Goal: Information Seeking & Learning: Find specific fact

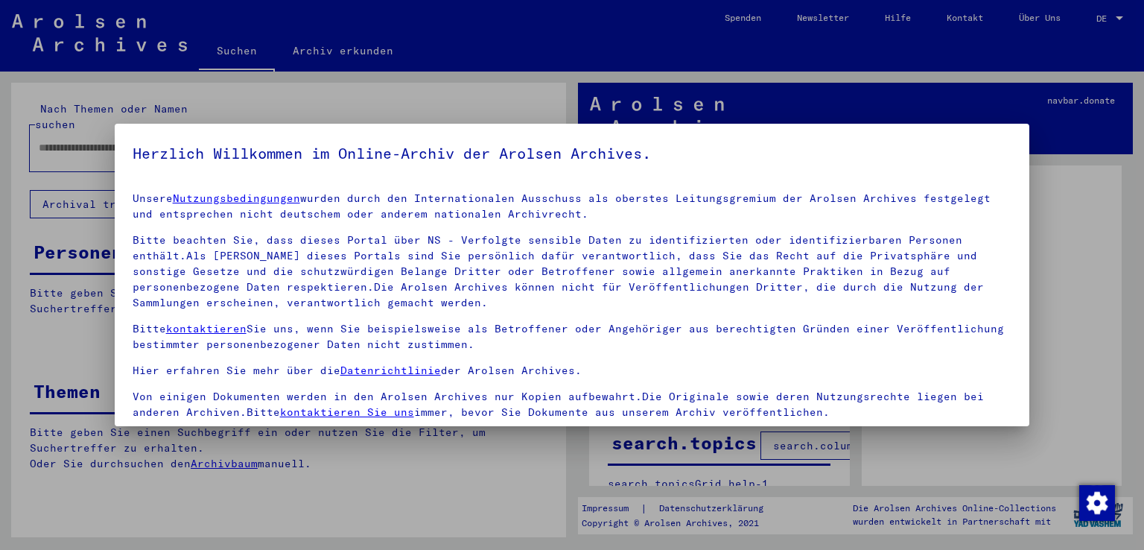
scroll to position [129, 0]
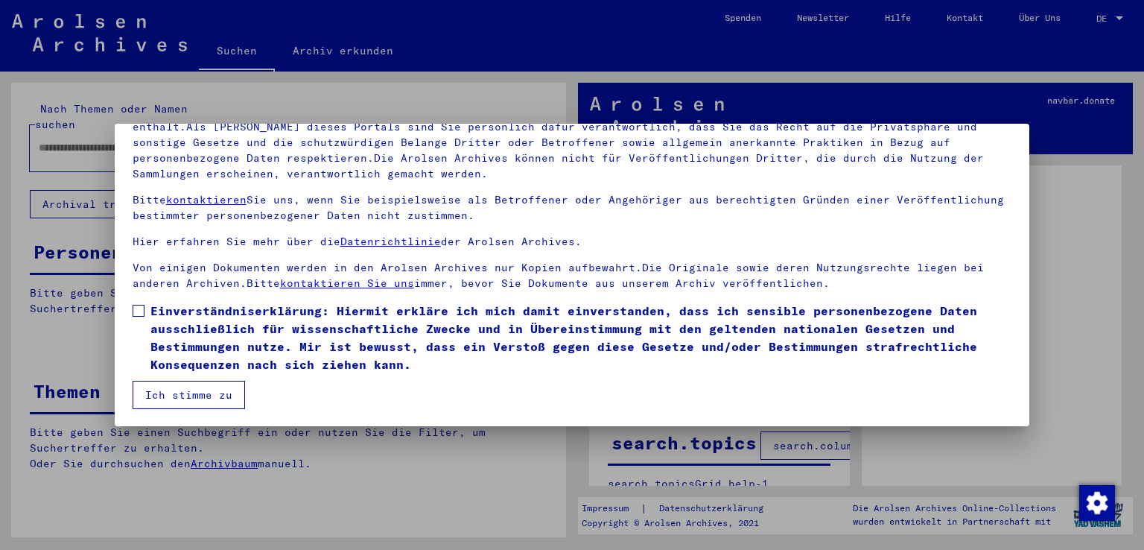
click at [136, 306] on span at bounding box center [139, 311] width 12 height 12
click at [177, 388] on button "Ich stimme zu" at bounding box center [189, 395] width 112 height 28
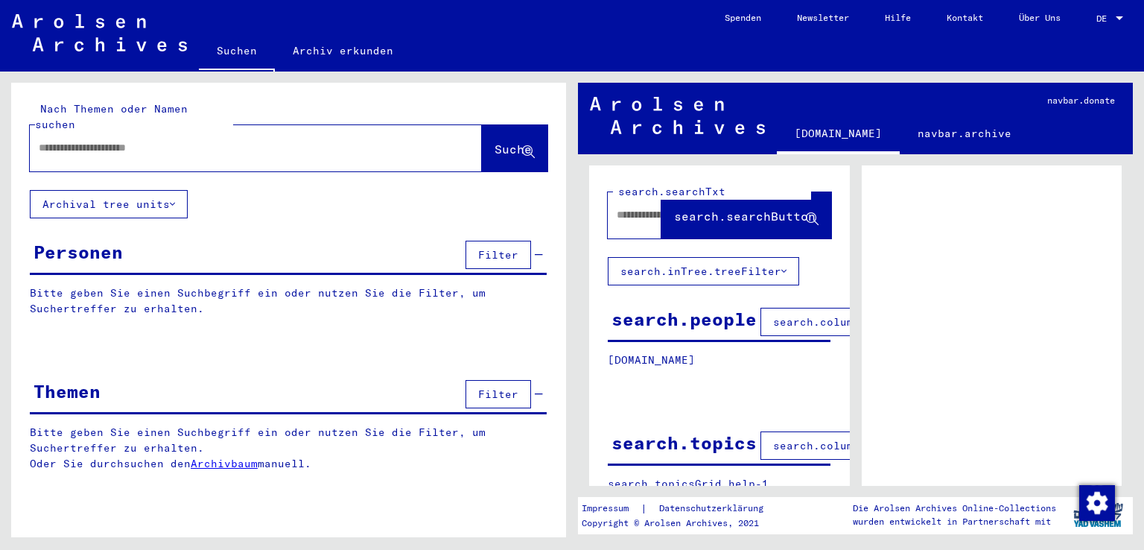
click at [182, 140] on input "text" at bounding box center [242, 148] width 407 height 16
type input "**********"
click at [495, 142] on span "Suche" at bounding box center [513, 149] width 37 height 15
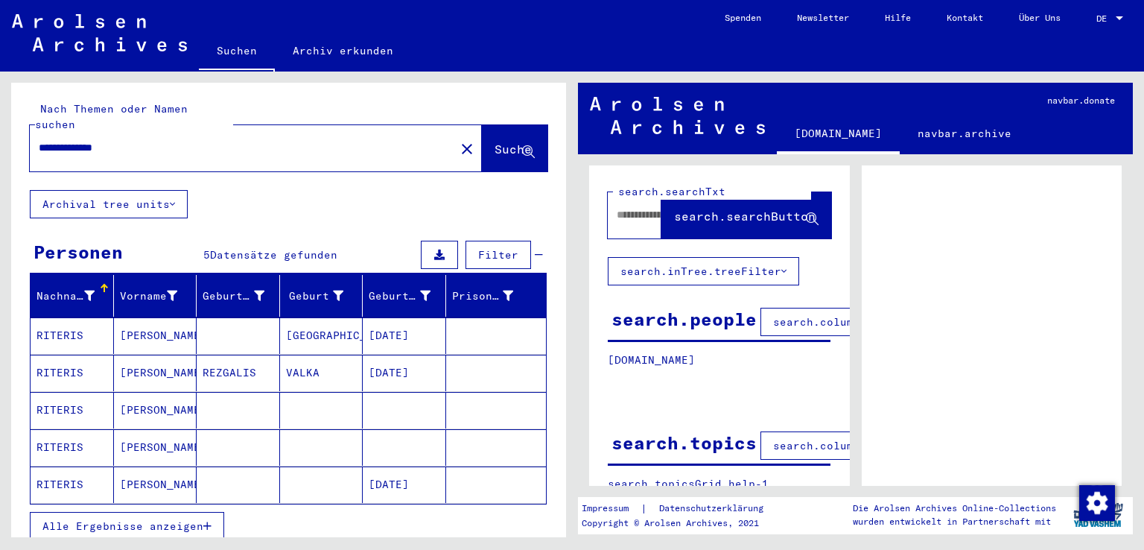
click at [72, 320] on mat-cell "RITERIS" at bounding box center [72, 335] width 83 height 36
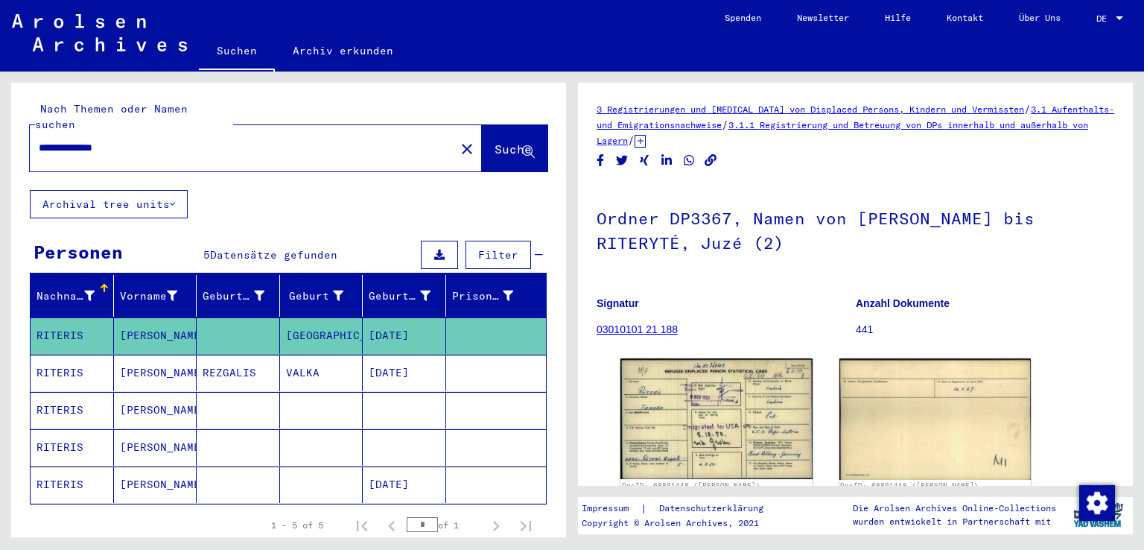
click at [70, 355] on mat-cell "RITERIS" at bounding box center [72, 373] width 83 height 36
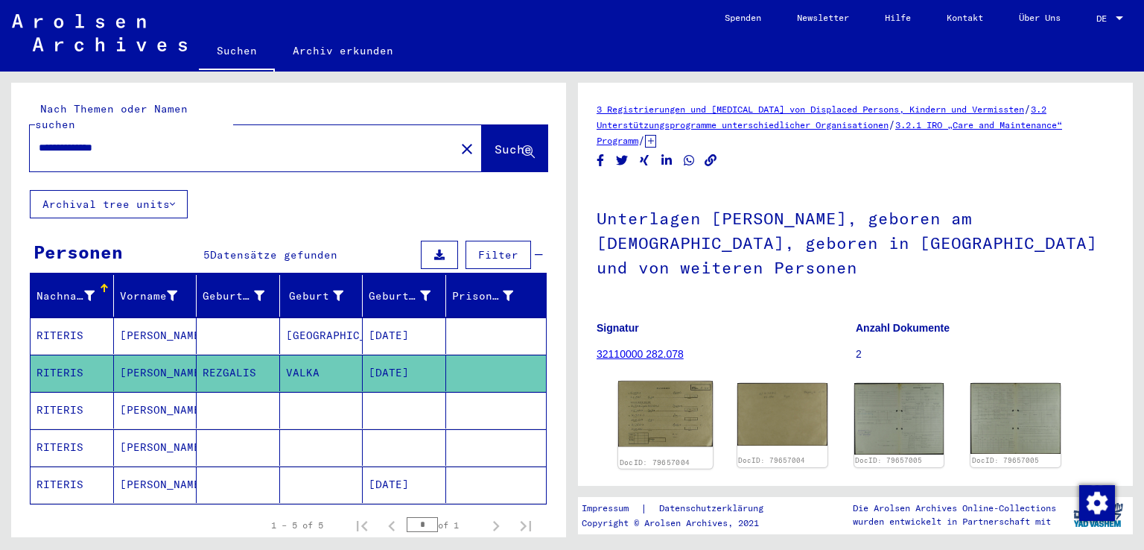
click at [673, 417] on img at bounding box center [665, 414] width 95 height 66
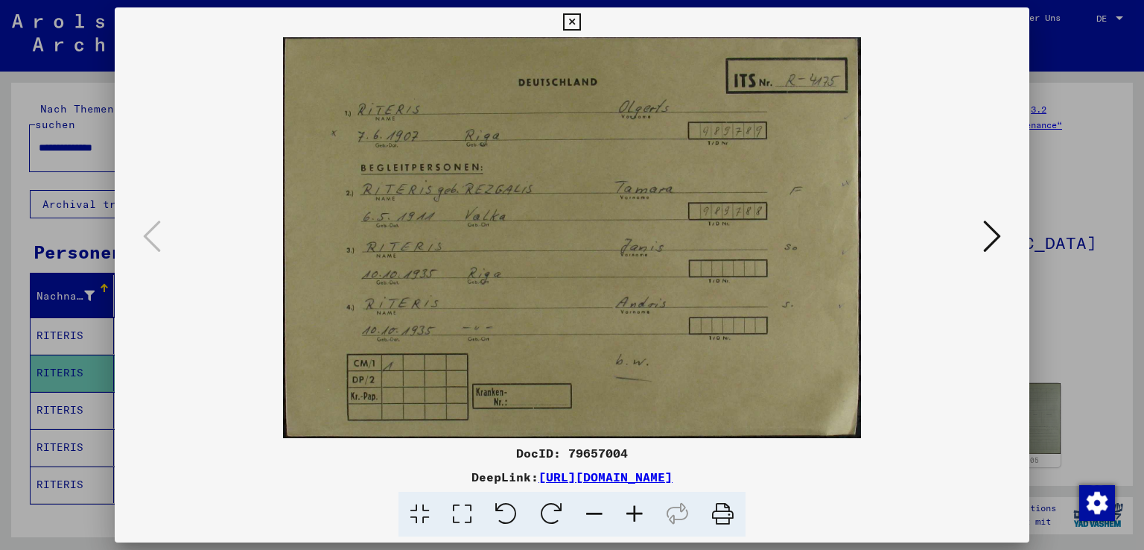
click at [994, 239] on icon at bounding box center [992, 236] width 18 height 36
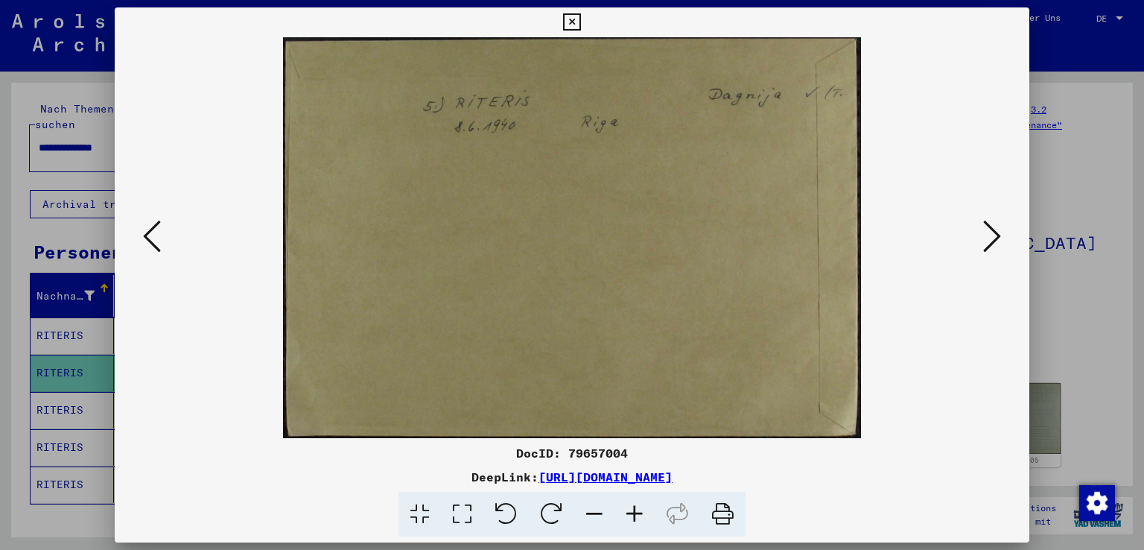
click at [994, 239] on icon at bounding box center [992, 236] width 18 height 36
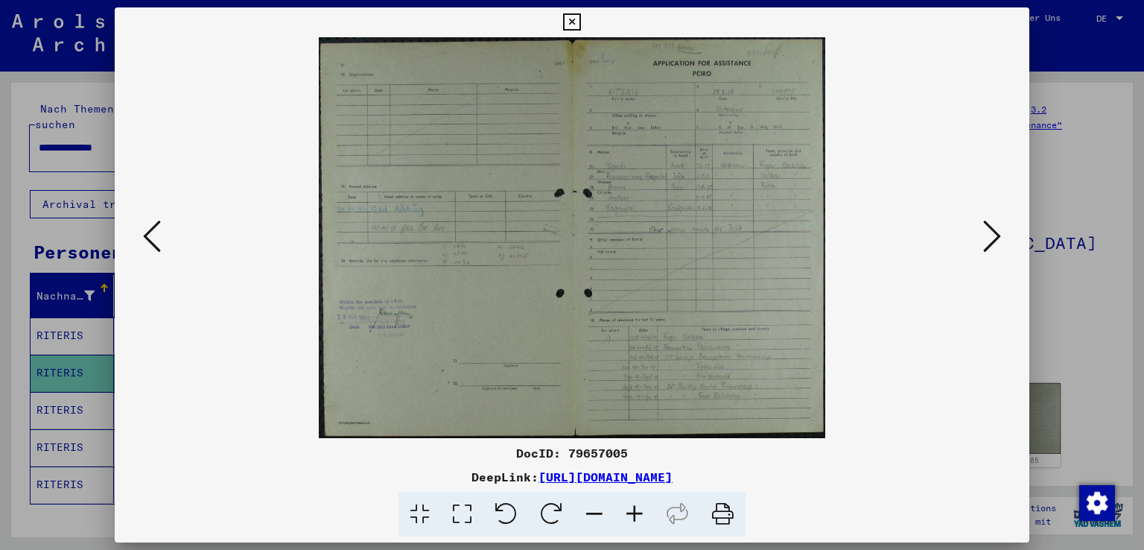
click at [632, 513] on icon at bounding box center [634, 514] width 40 height 45
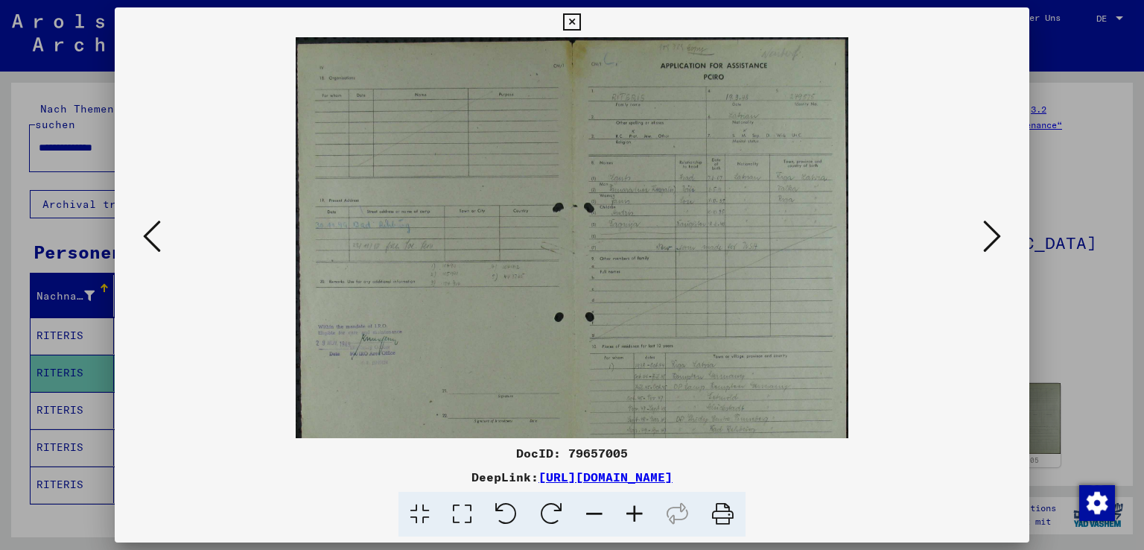
click at [632, 513] on icon at bounding box center [634, 514] width 40 height 45
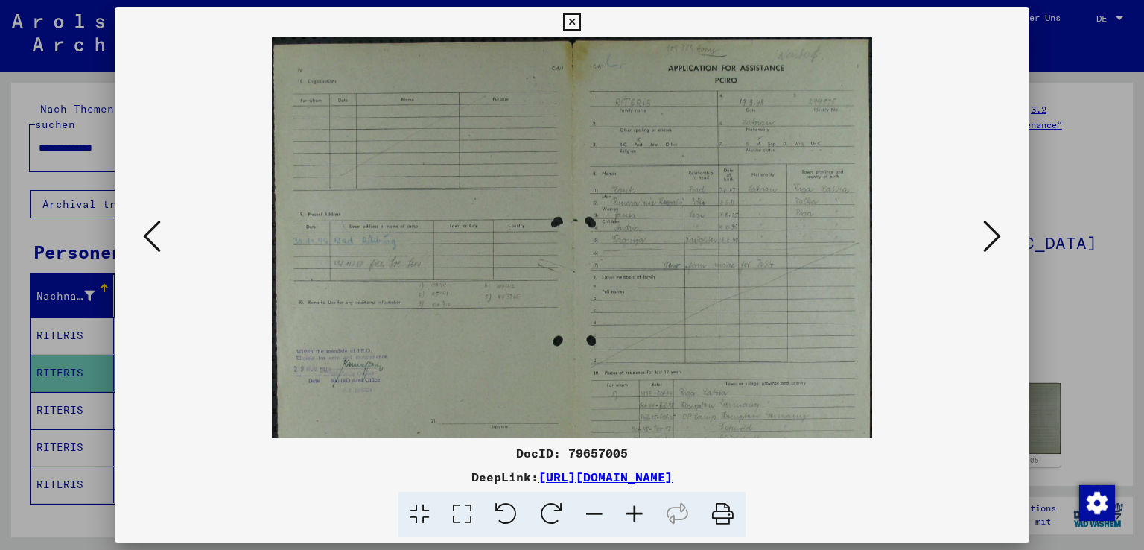
click at [632, 513] on icon at bounding box center [634, 514] width 40 height 45
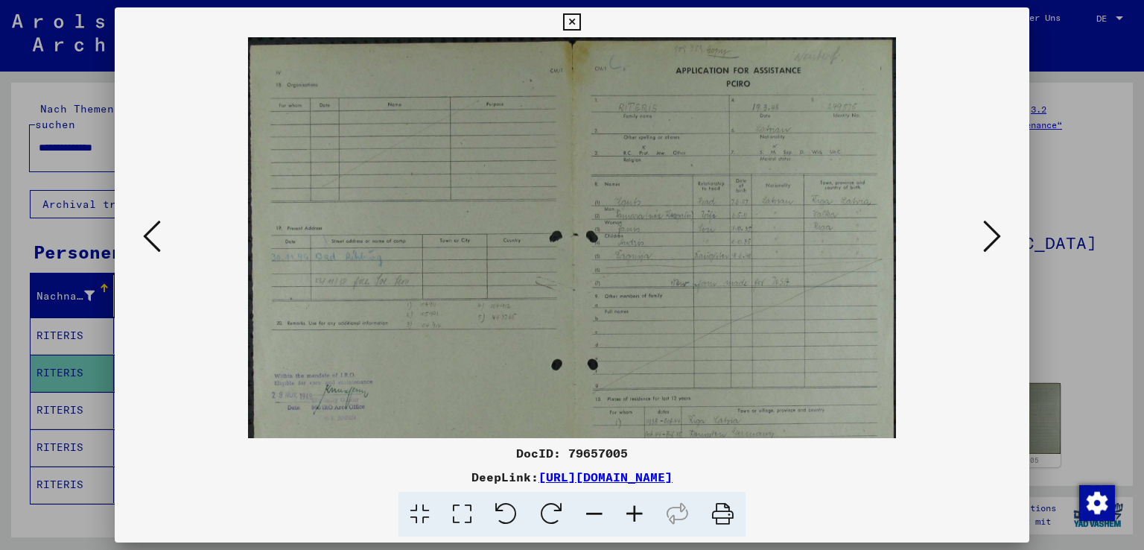
click at [632, 513] on icon at bounding box center [634, 514] width 40 height 45
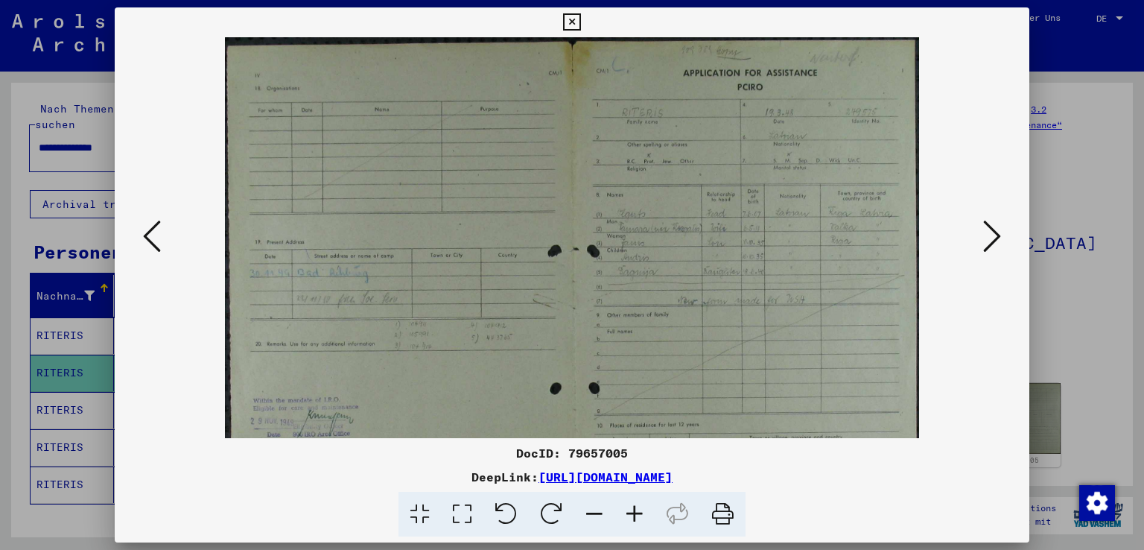
click at [632, 513] on icon at bounding box center [634, 514] width 40 height 45
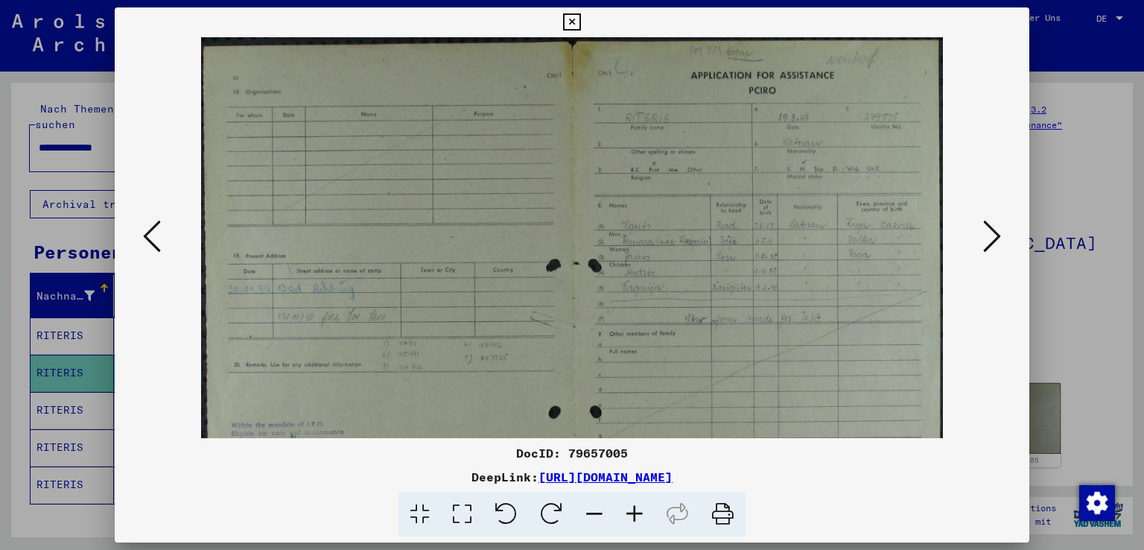
click at [632, 513] on icon at bounding box center [634, 514] width 40 height 45
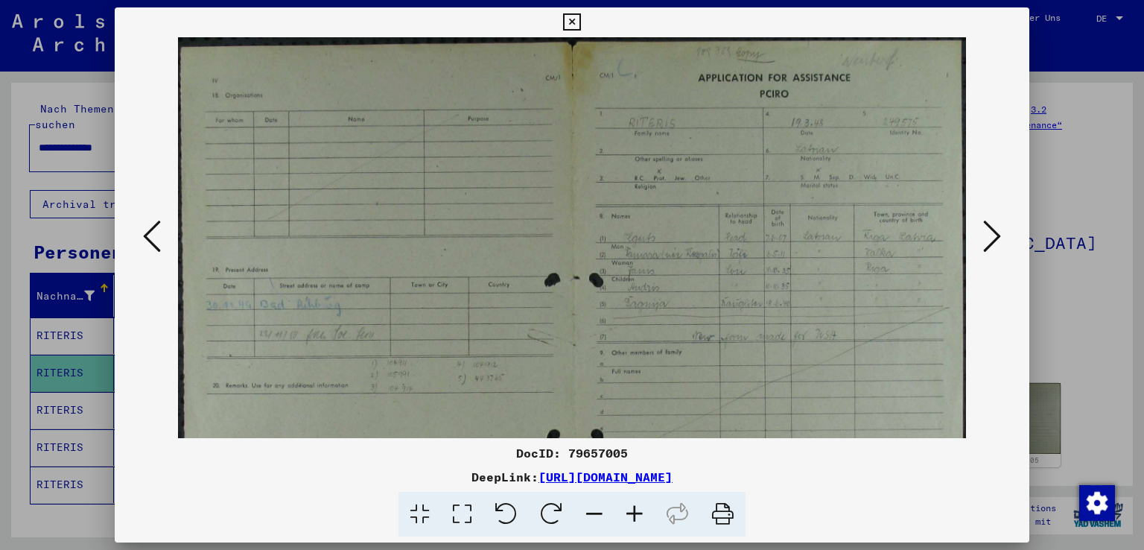
click at [632, 513] on icon at bounding box center [634, 514] width 40 height 45
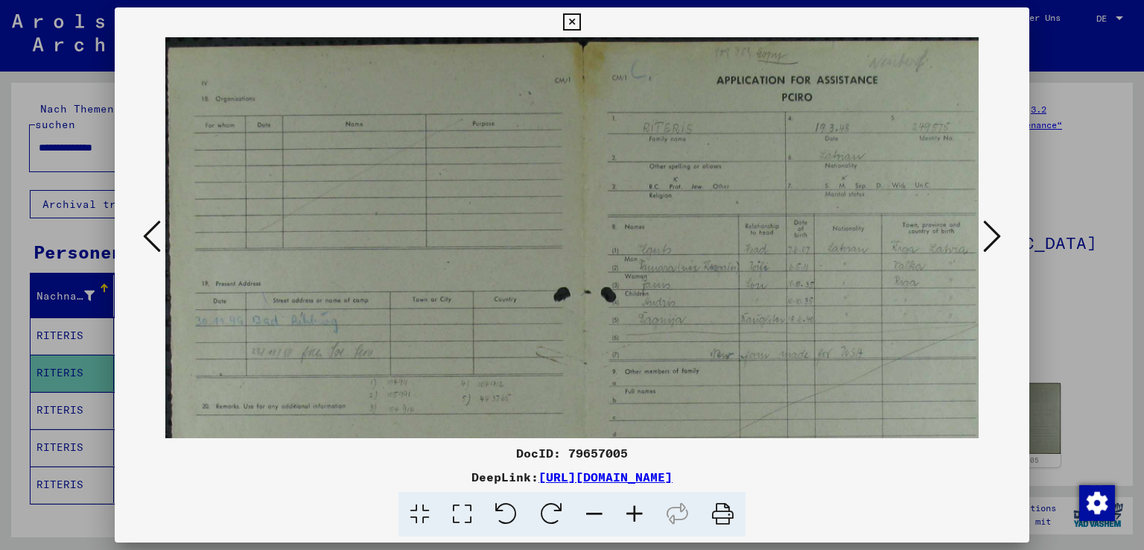
click at [632, 513] on icon at bounding box center [634, 514] width 40 height 45
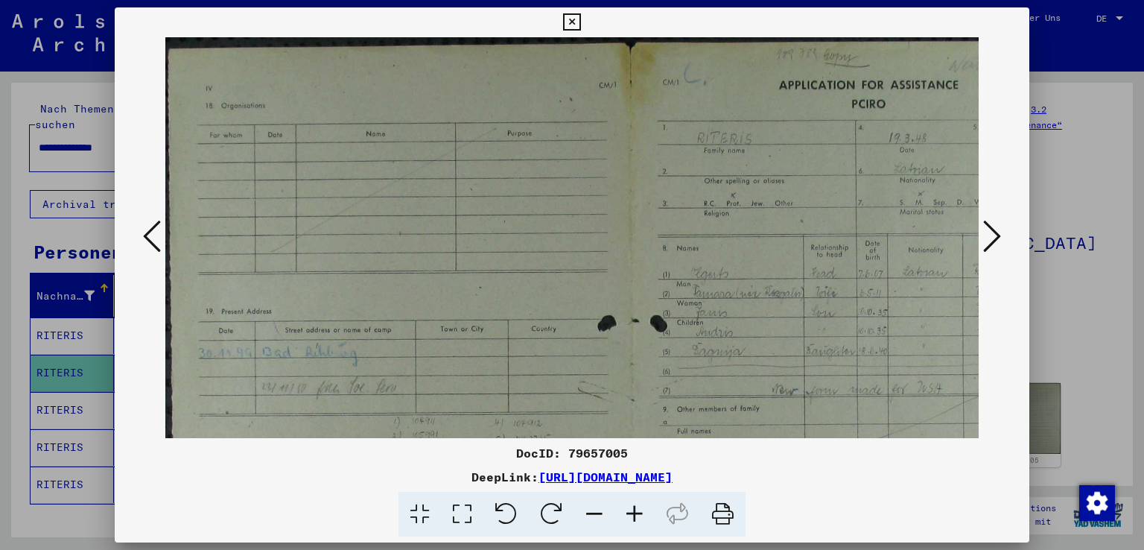
click at [632, 513] on icon at bounding box center [634, 514] width 40 height 45
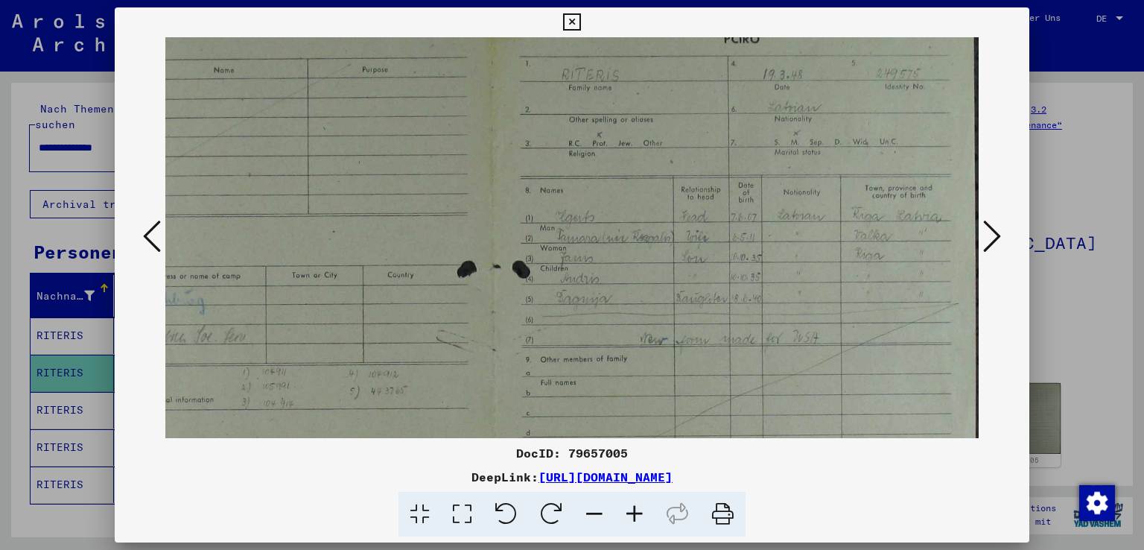
scroll to position [163, 162]
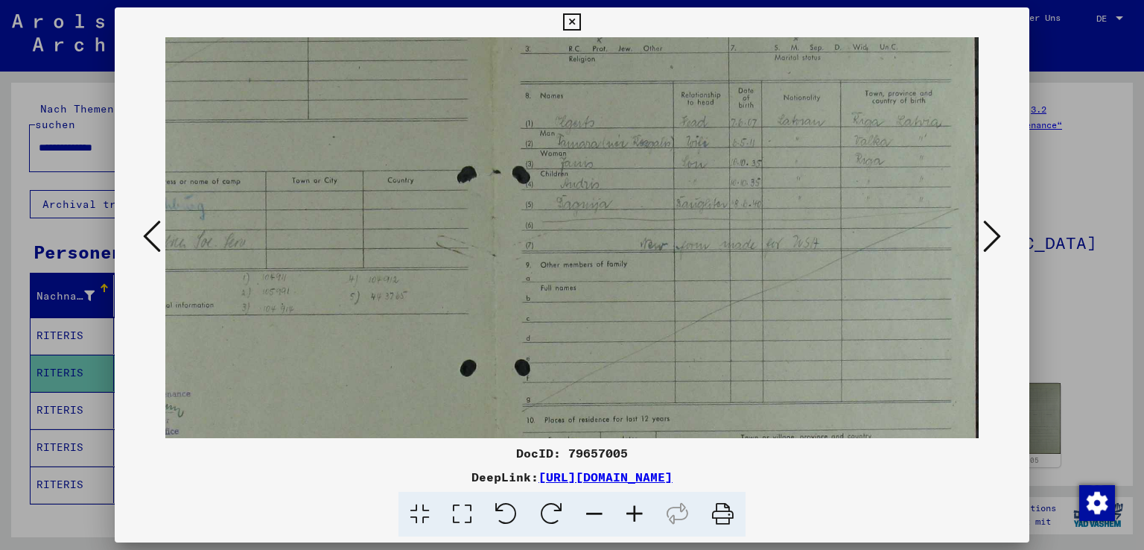
drag, startPoint x: 831, startPoint y: 299, endPoint x: 401, endPoint y: 138, distance: 459.2
click at [401, 138] on img at bounding box center [491, 260] width 976 height 773
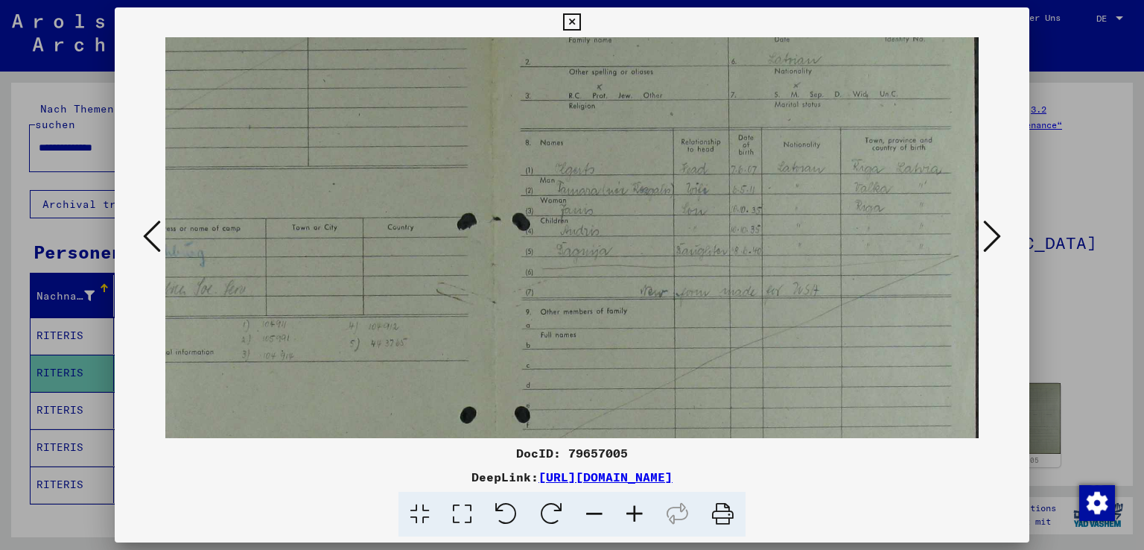
scroll to position [104, 162]
drag, startPoint x: 630, startPoint y: 193, endPoint x: 588, endPoint y: 257, distance: 76.4
click at [588, 257] on img at bounding box center [491, 320] width 976 height 773
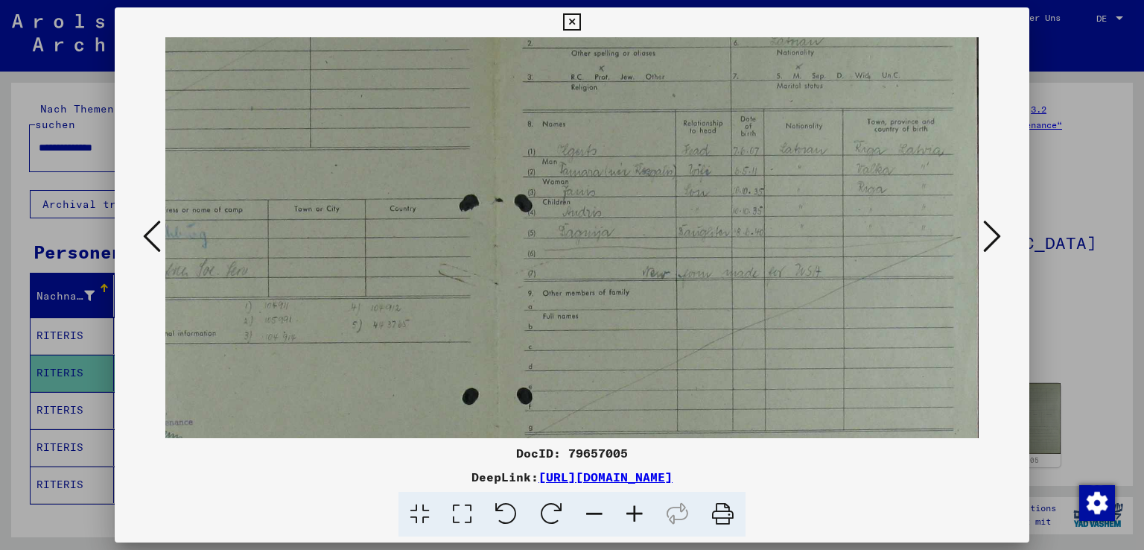
drag, startPoint x: 611, startPoint y: 373, endPoint x: 582, endPoint y: 364, distance: 30.4
click at [614, 341] on img at bounding box center [493, 288] width 976 height 773
click at [157, 242] on icon at bounding box center [152, 236] width 18 height 36
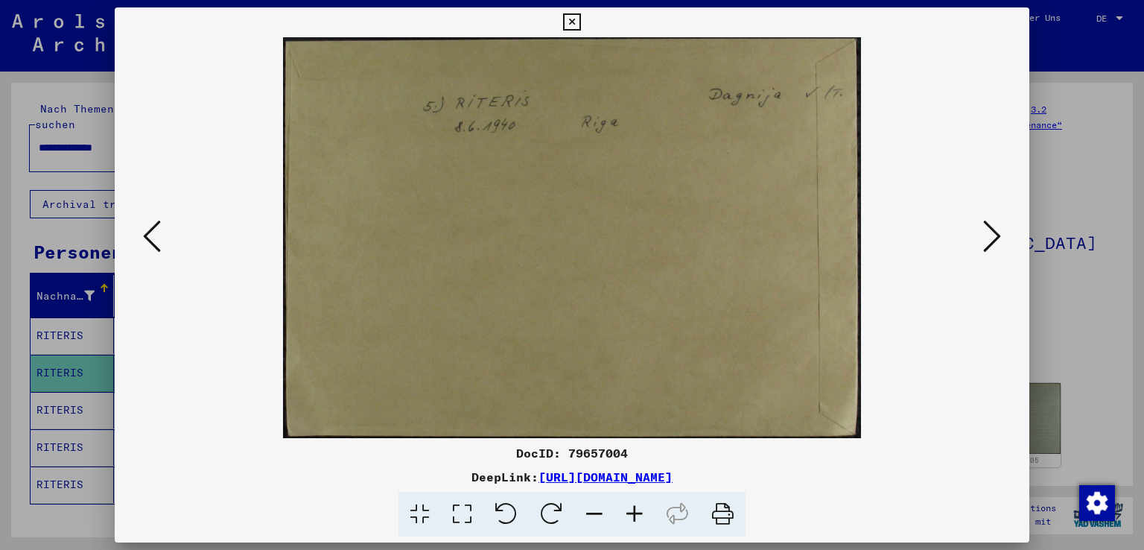
scroll to position [0, 0]
click at [990, 238] on icon at bounding box center [992, 236] width 18 height 36
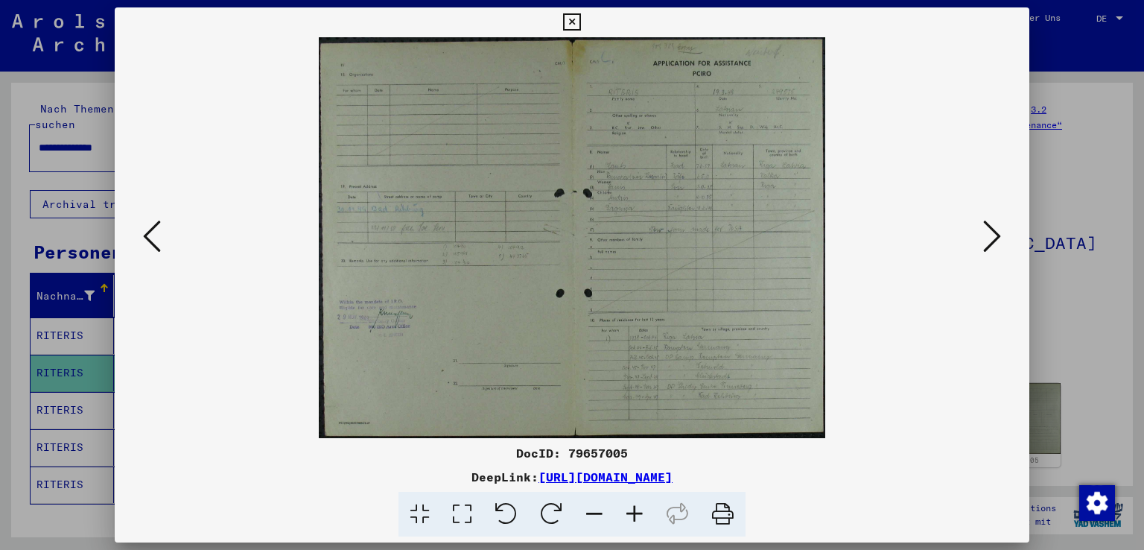
click at [636, 510] on icon at bounding box center [634, 514] width 40 height 45
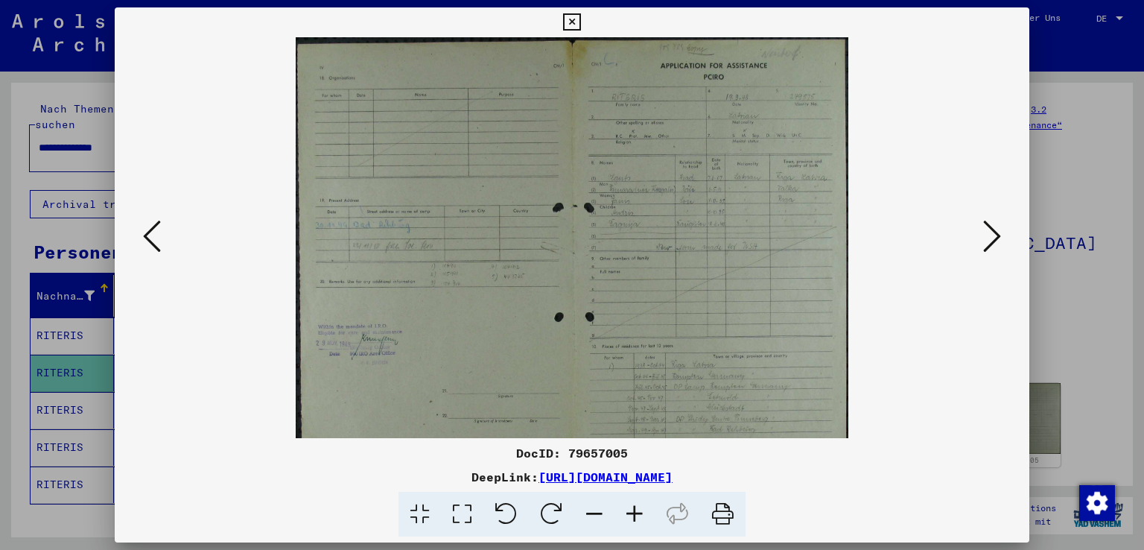
click at [636, 510] on icon at bounding box center [634, 514] width 40 height 45
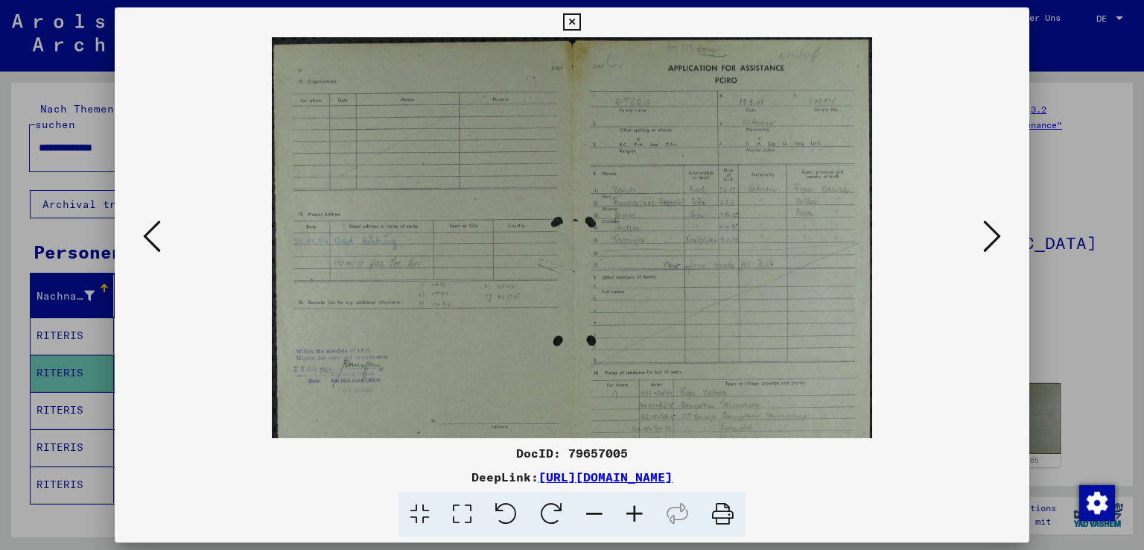
click at [636, 510] on icon at bounding box center [634, 514] width 40 height 45
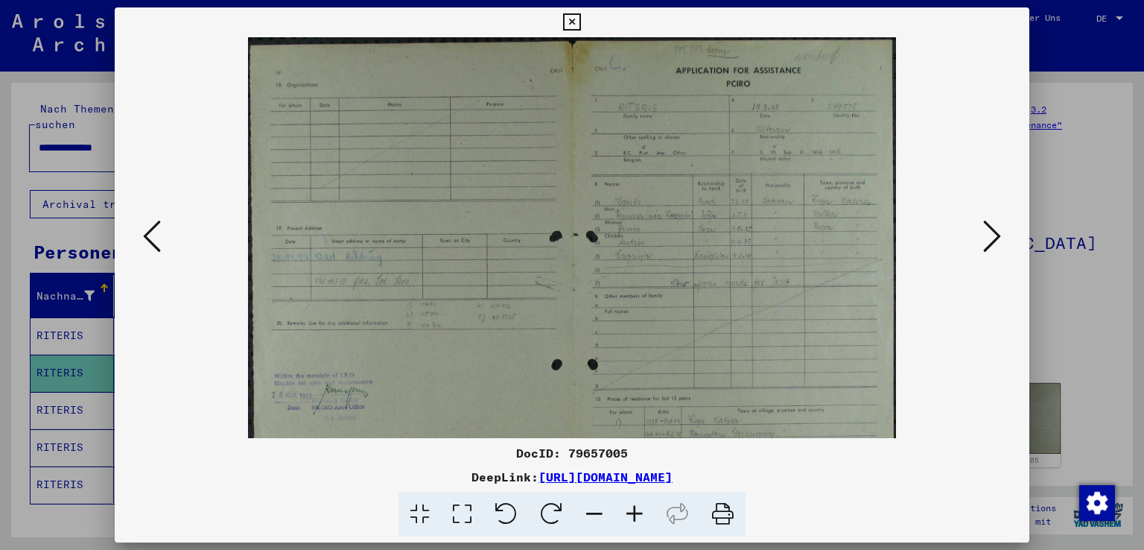
click at [636, 510] on icon at bounding box center [634, 514] width 40 height 45
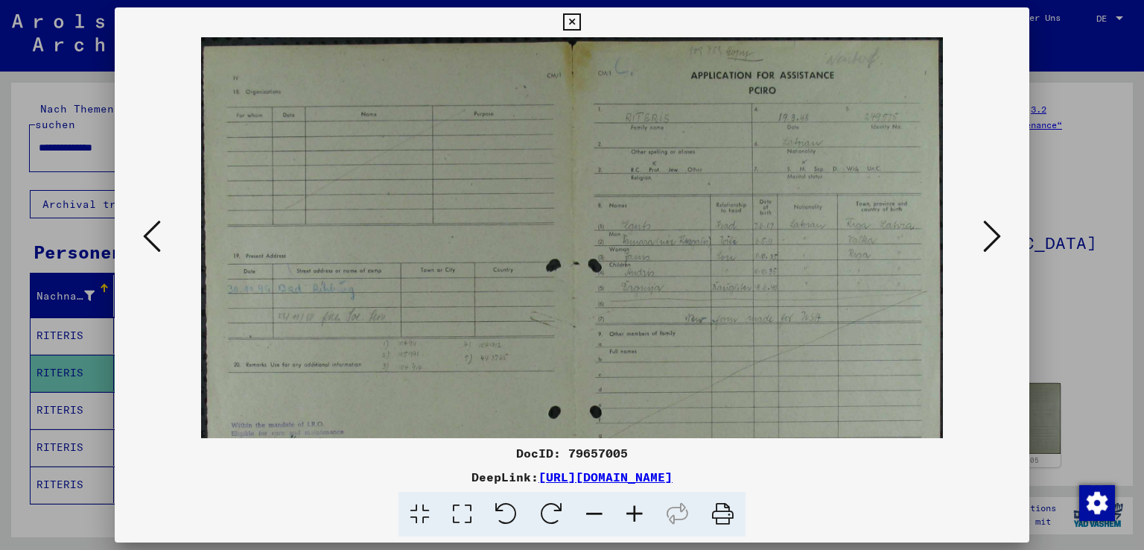
click at [636, 510] on icon at bounding box center [634, 514] width 40 height 45
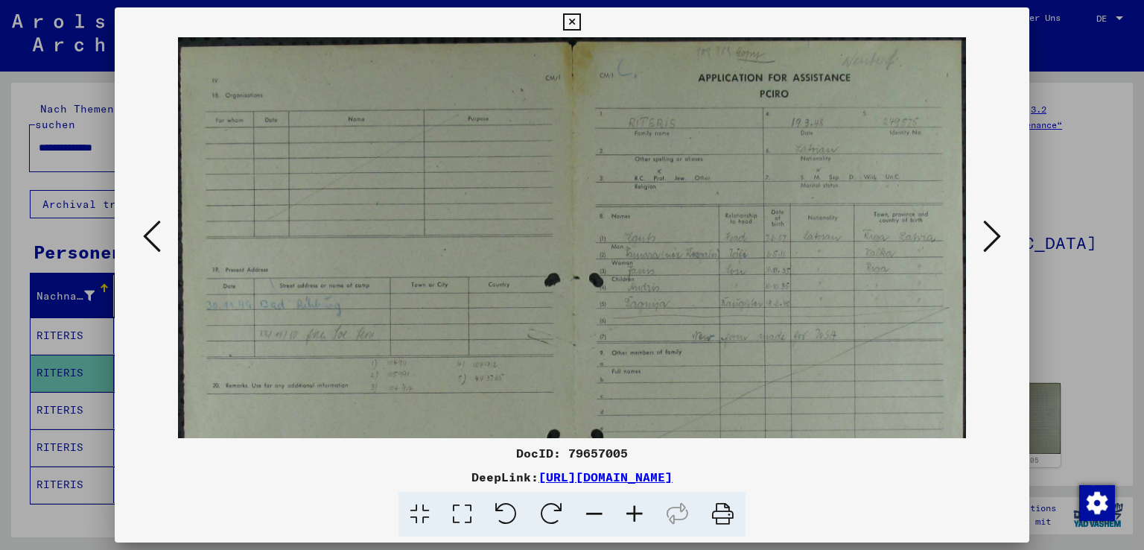
click at [636, 510] on icon at bounding box center [634, 514] width 40 height 45
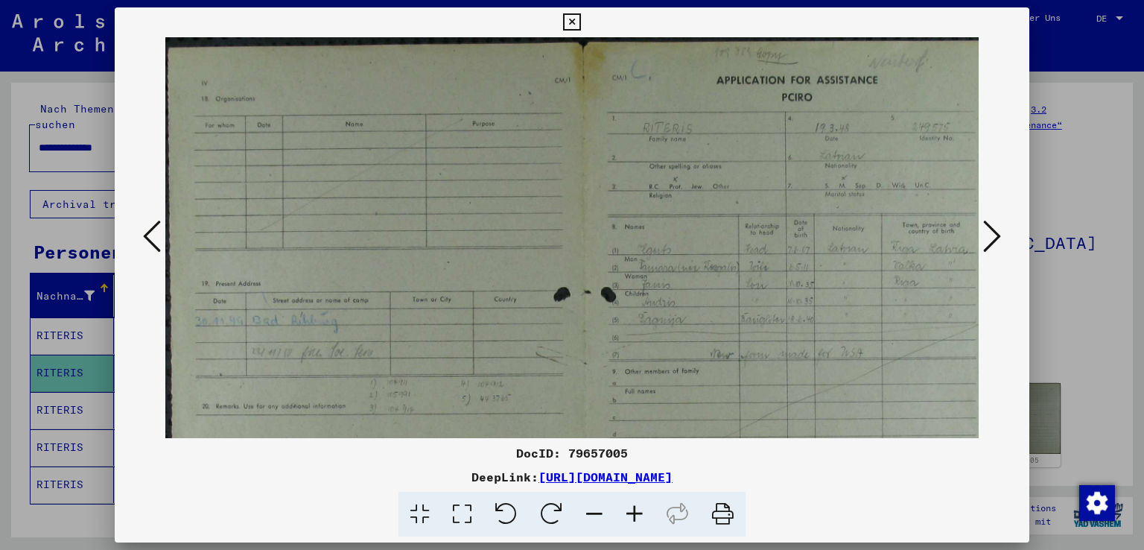
click at [636, 510] on icon at bounding box center [634, 514] width 40 height 45
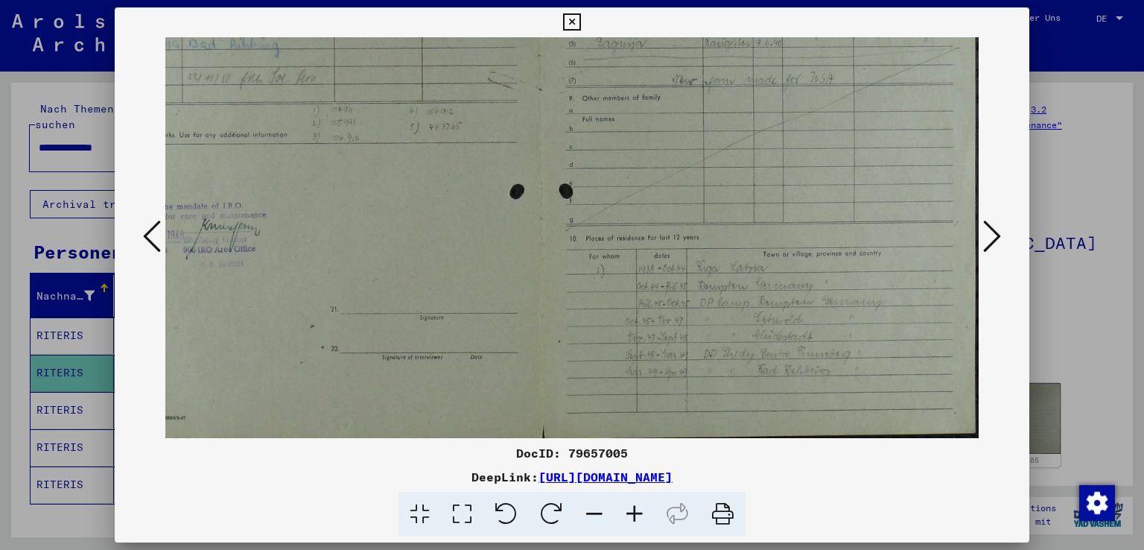
scroll to position [298, 69]
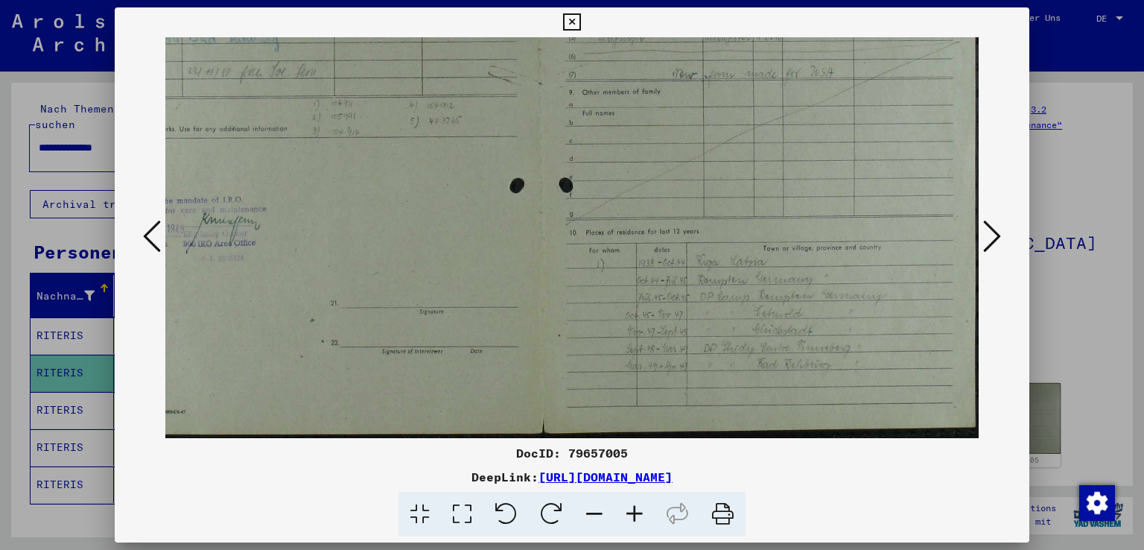
drag, startPoint x: 705, startPoint y: 373, endPoint x: 308, endPoint y: 52, distance: 510.5
click at [308, 52] on img at bounding box center [538, 88] width 883 height 699
click at [992, 242] on icon at bounding box center [992, 236] width 18 height 36
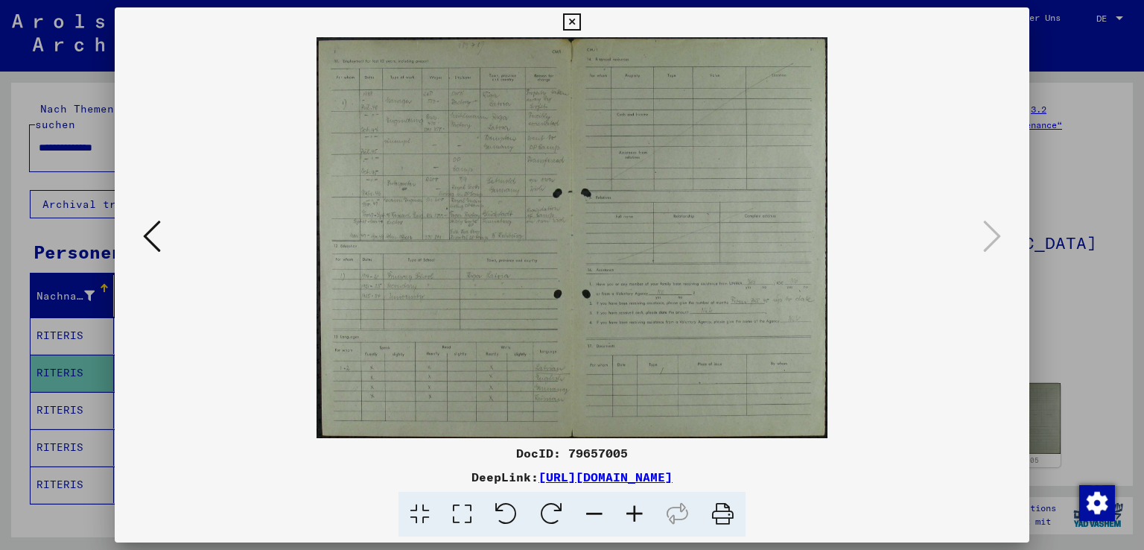
scroll to position [0, 0]
click at [627, 510] on icon at bounding box center [634, 514] width 40 height 45
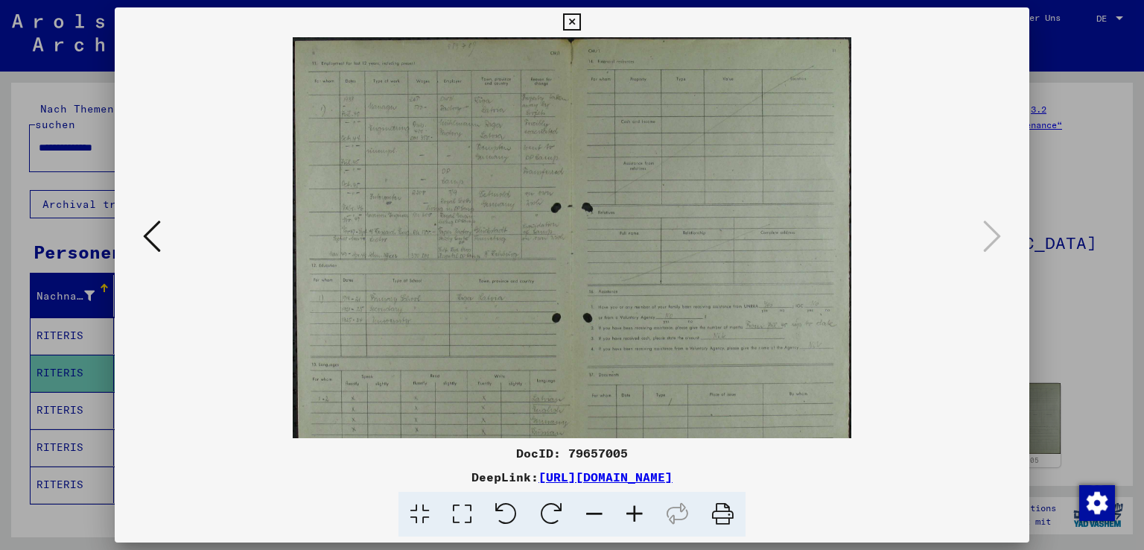
click at [627, 510] on icon at bounding box center [634, 514] width 40 height 45
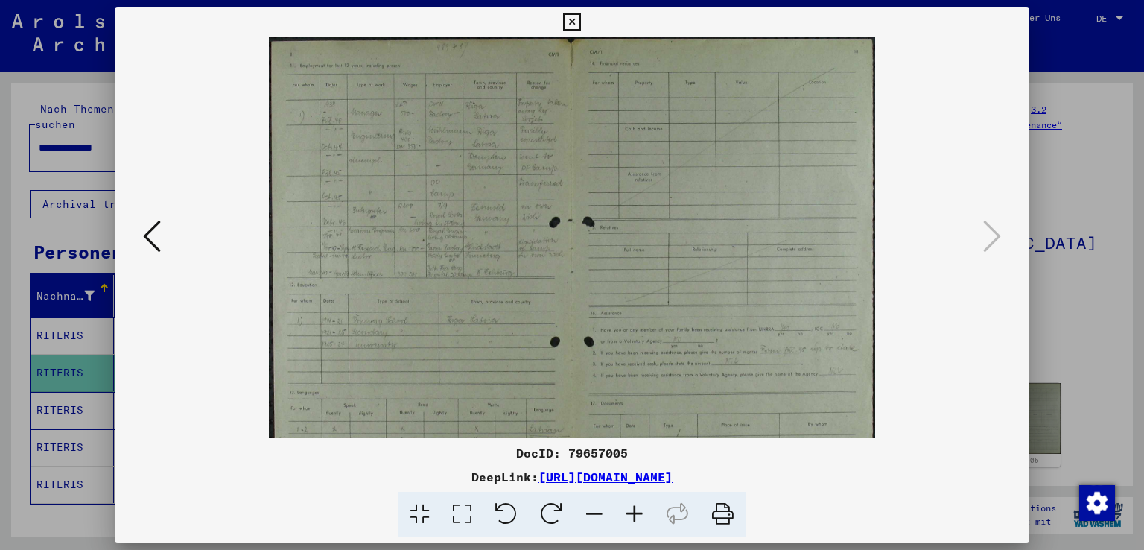
click at [627, 510] on icon at bounding box center [634, 514] width 40 height 45
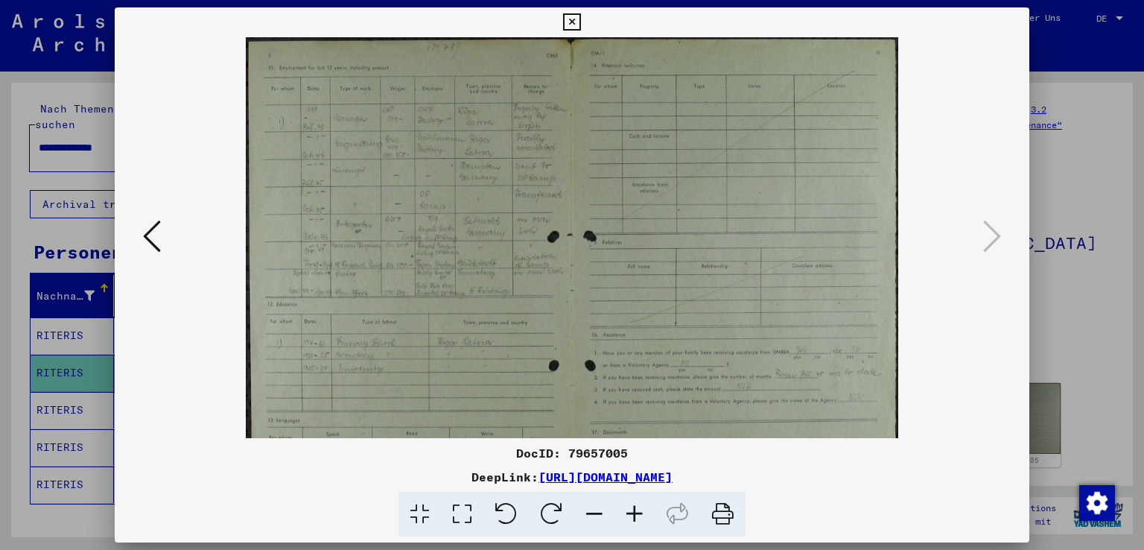
click at [627, 510] on icon at bounding box center [634, 514] width 40 height 45
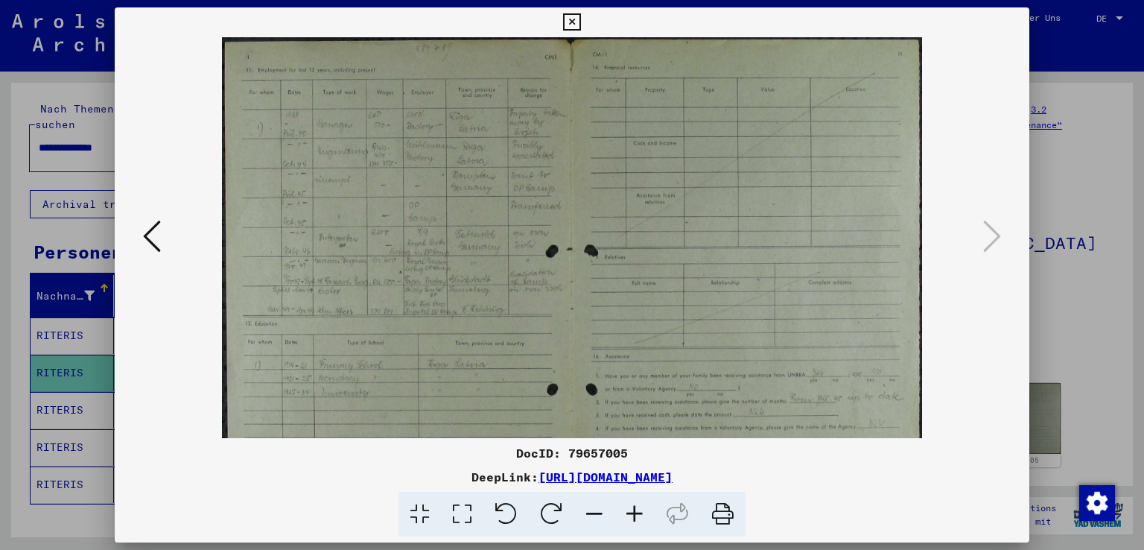
click at [627, 510] on icon at bounding box center [634, 514] width 40 height 45
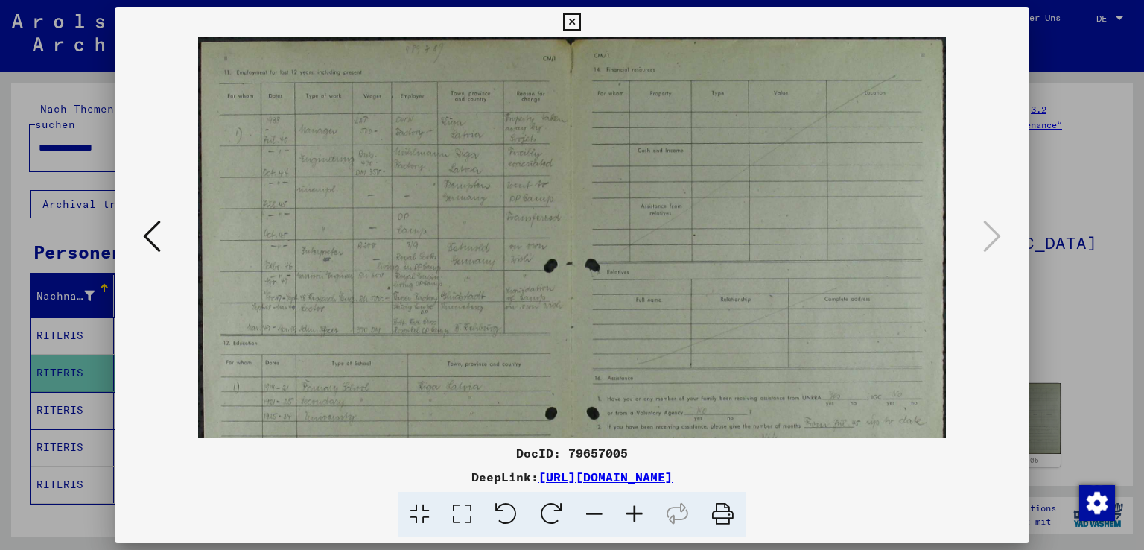
click at [627, 510] on icon at bounding box center [634, 514] width 40 height 45
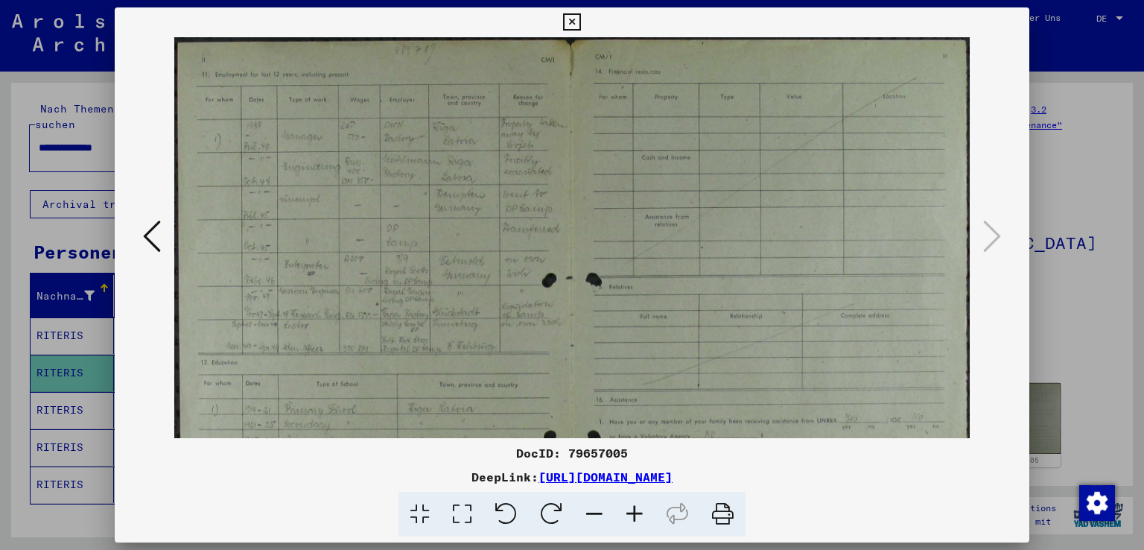
click at [627, 510] on icon at bounding box center [634, 514] width 40 height 45
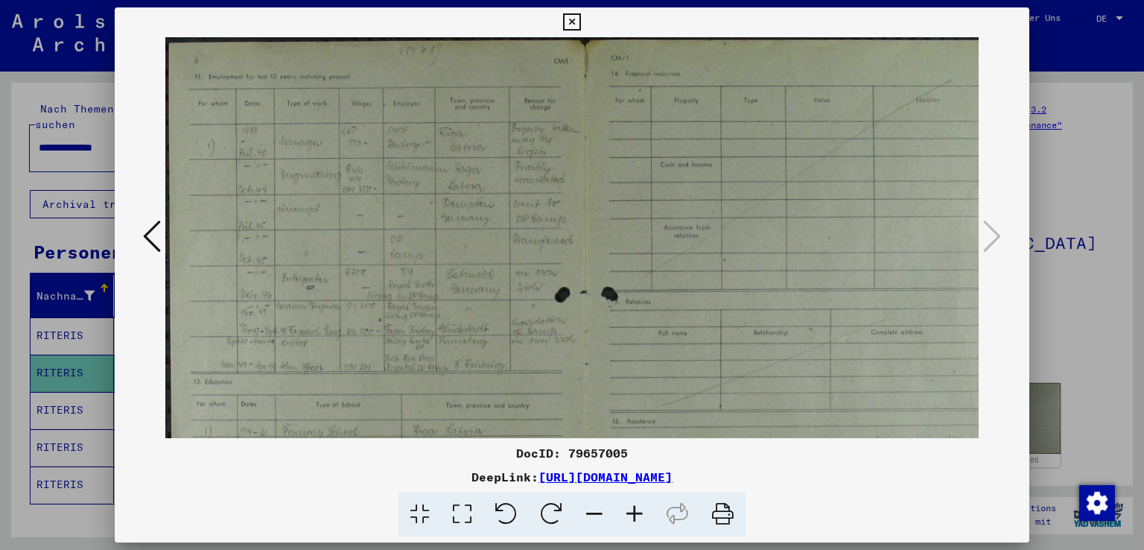
click at [627, 510] on icon at bounding box center [634, 514] width 40 height 45
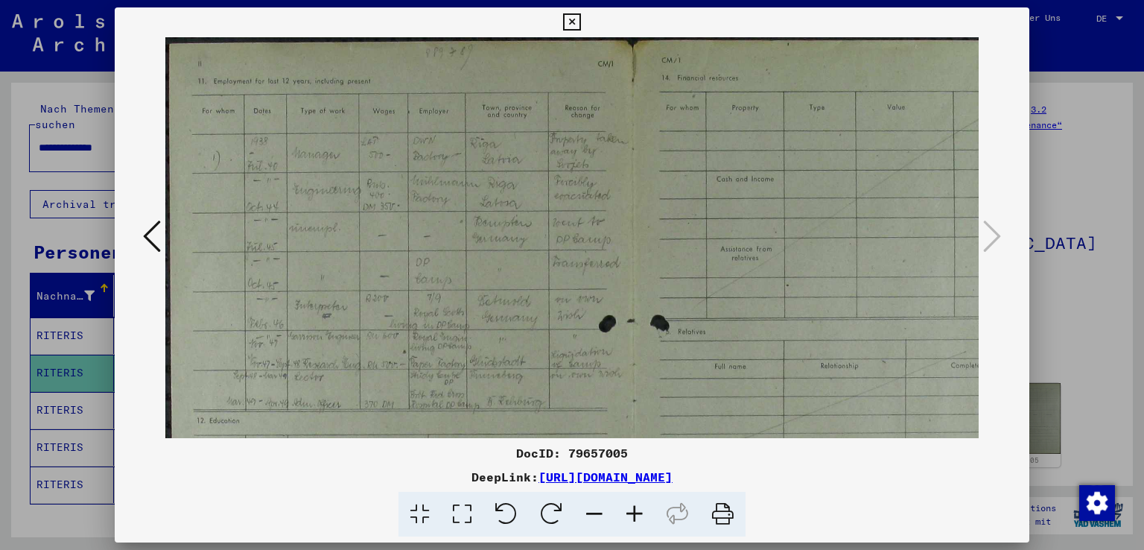
click at [627, 510] on icon at bounding box center [634, 514] width 40 height 45
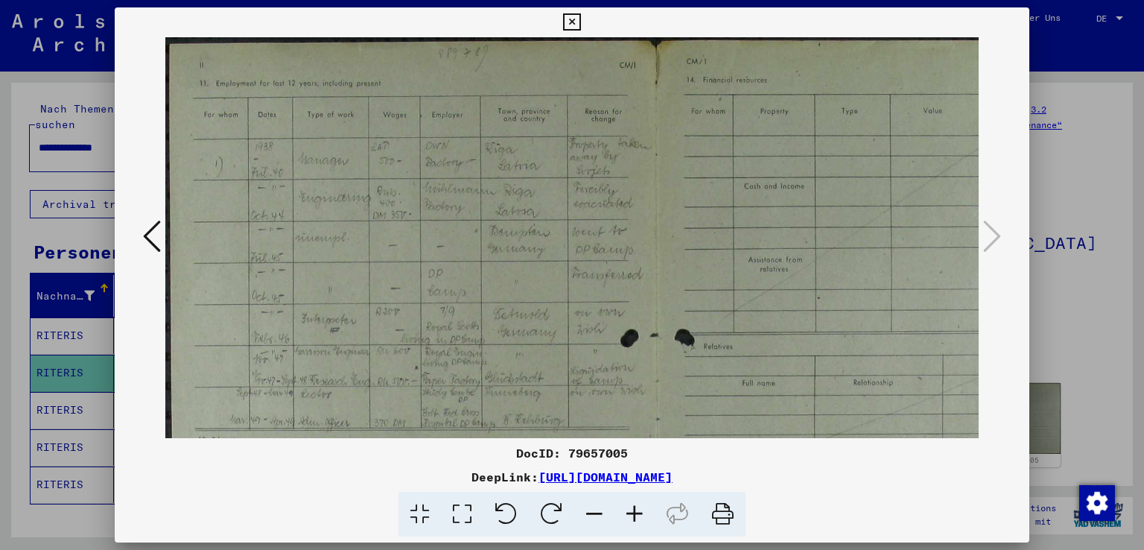
click at [627, 510] on icon at bounding box center [634, 514] width 40 height 45
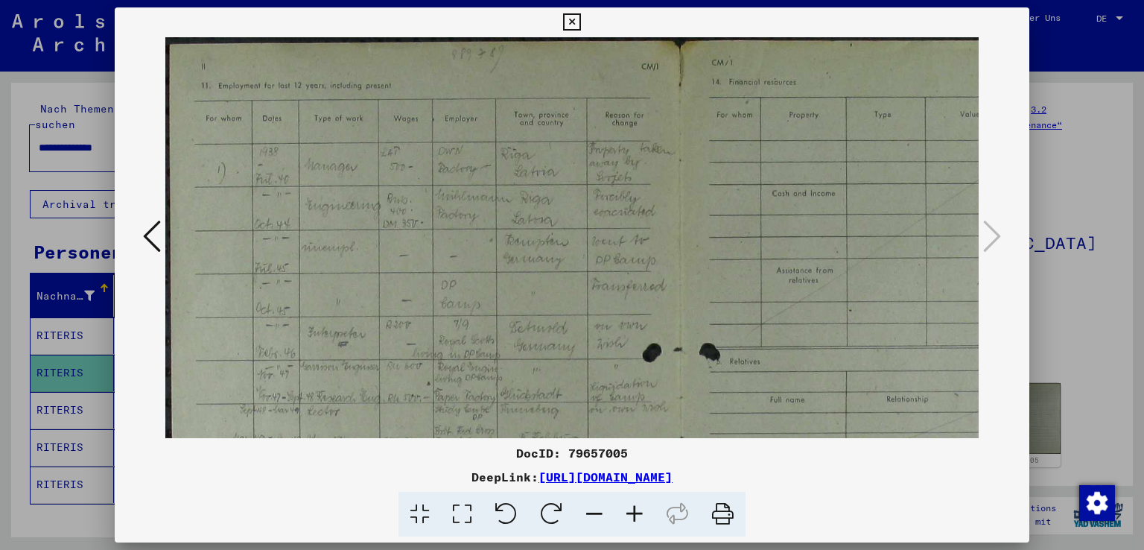
click at [627, 510] on icon at bounding box center [634, 514] width 40 height 45
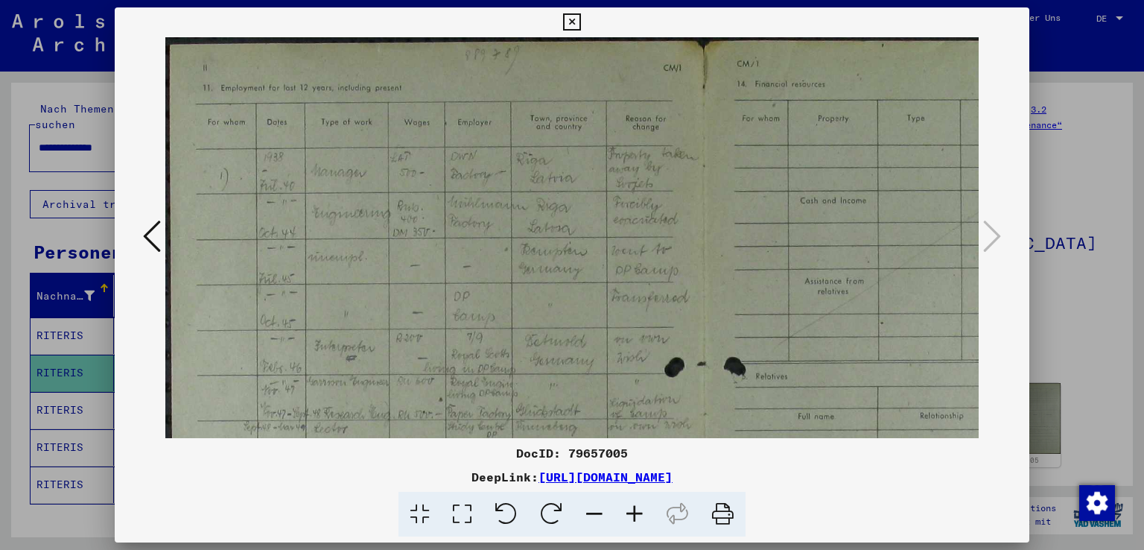
click at [627, 510] on icon at bounding box center [634, 514] width 40 height 45
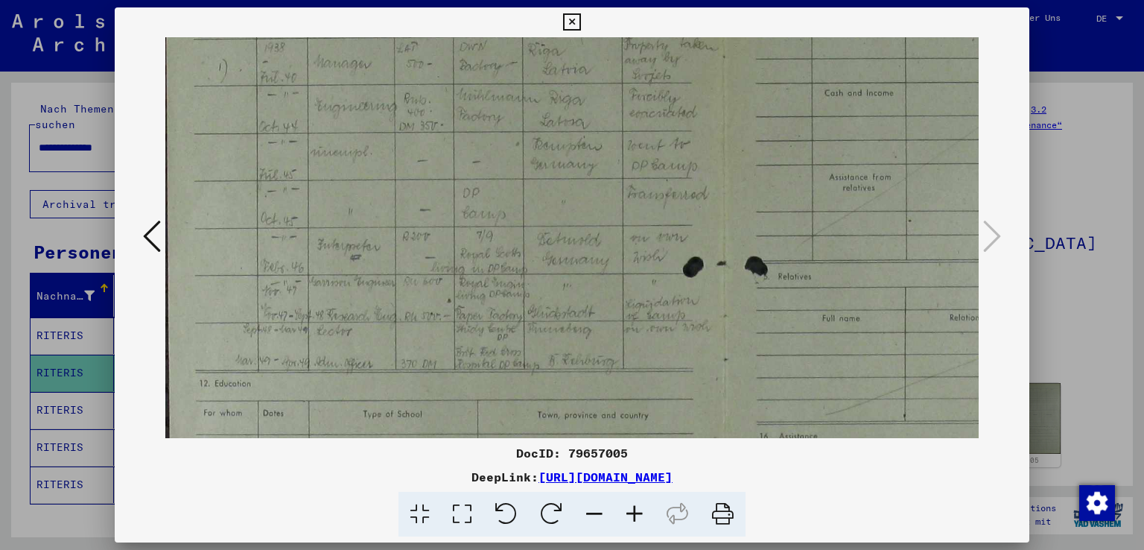
scroll to position [121, 5]
drag, startPoint x: 439, startPoint y: 343, endPoint x: 445, endPoint y: 226, distance: 117.8
click at [445, 226] on img at bounding box center [724, 359] width 1128 height 885
click at [571, 22] on icon at bounding box center [571, 22] width 17 height 18
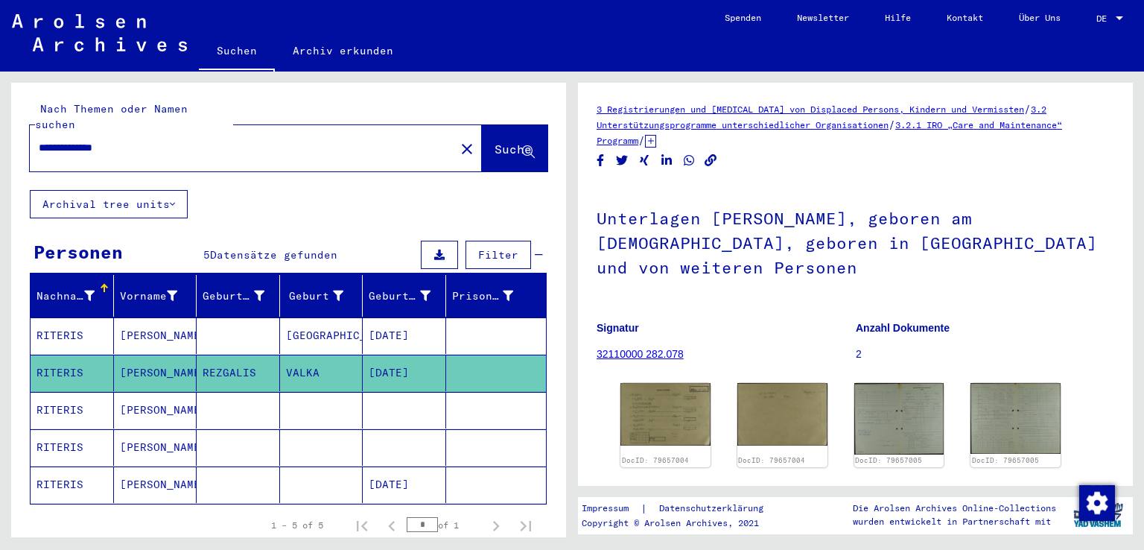
click at [63, 464] on icon at bounding box center [61, 490] width 37 height 60
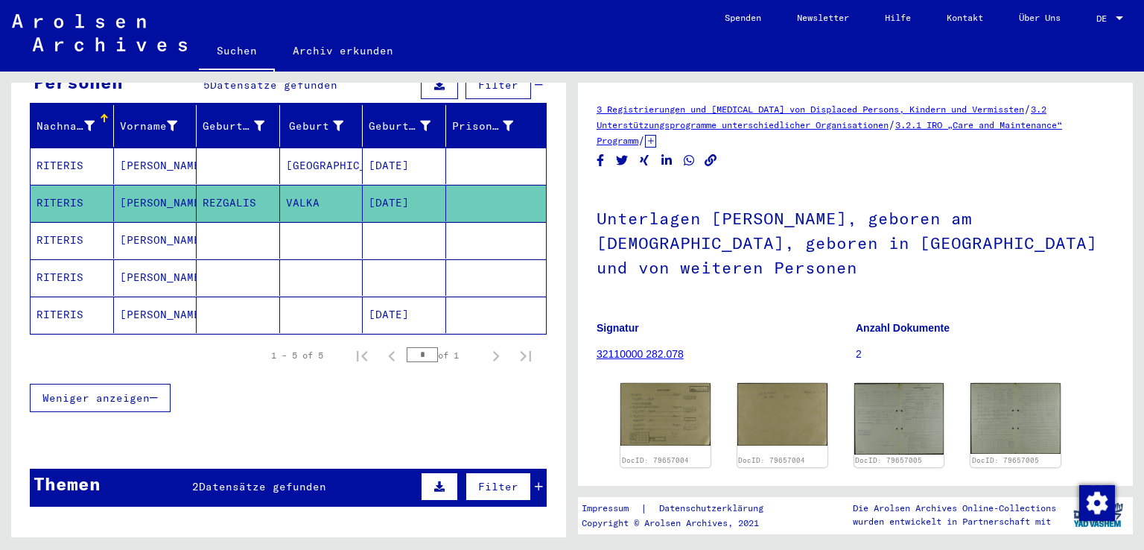
scroll to position [186, 0]
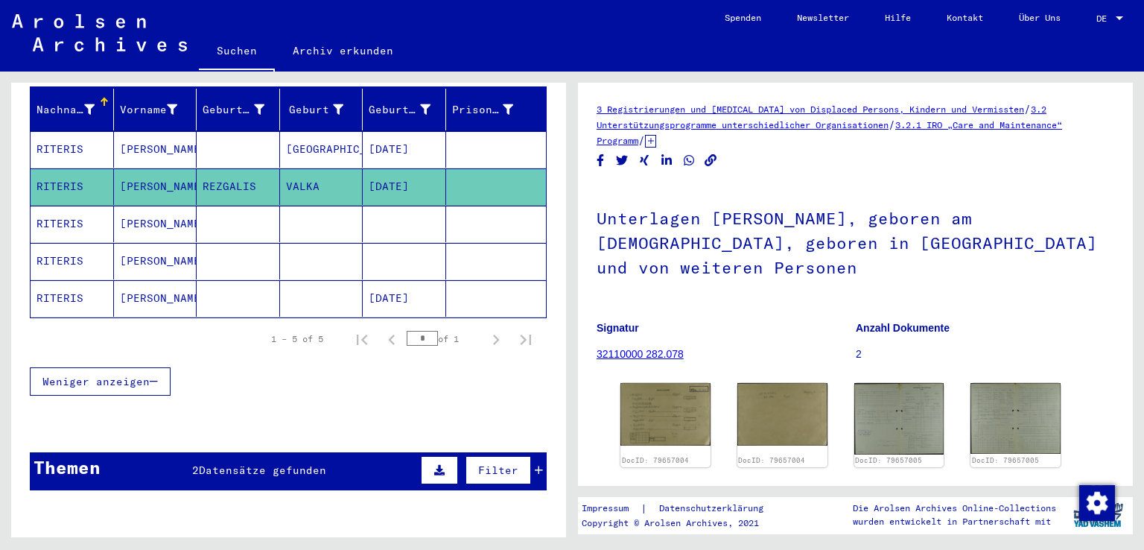
click at [92, 280] on mat-cell "RITERIS" at bounding box center [72, 298] width 83 height 36
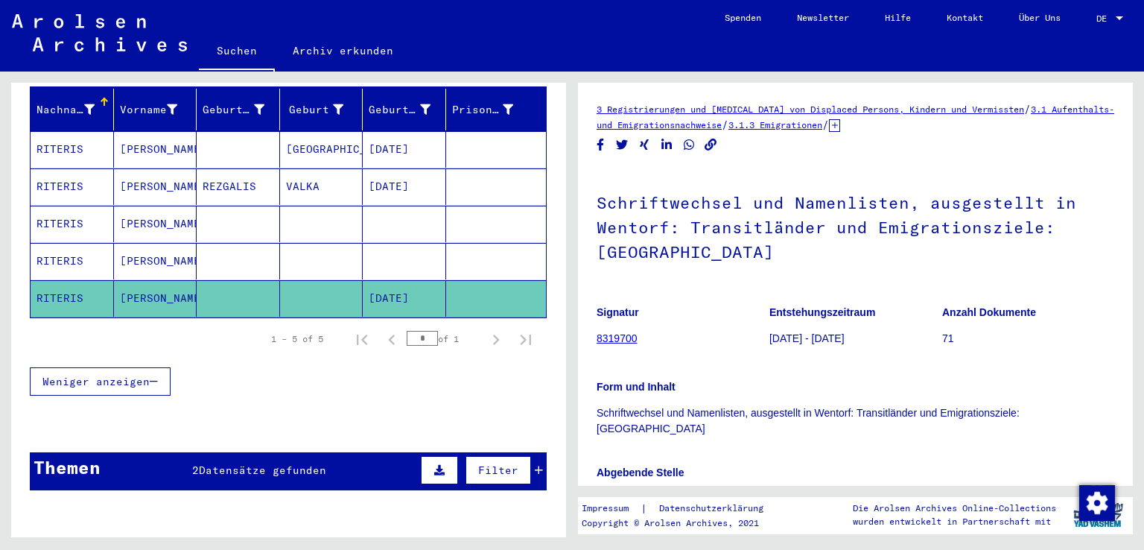
click at [61, 243] on mat-cell "RITERIS" at bounding box center [72, 261] width 83 height 36
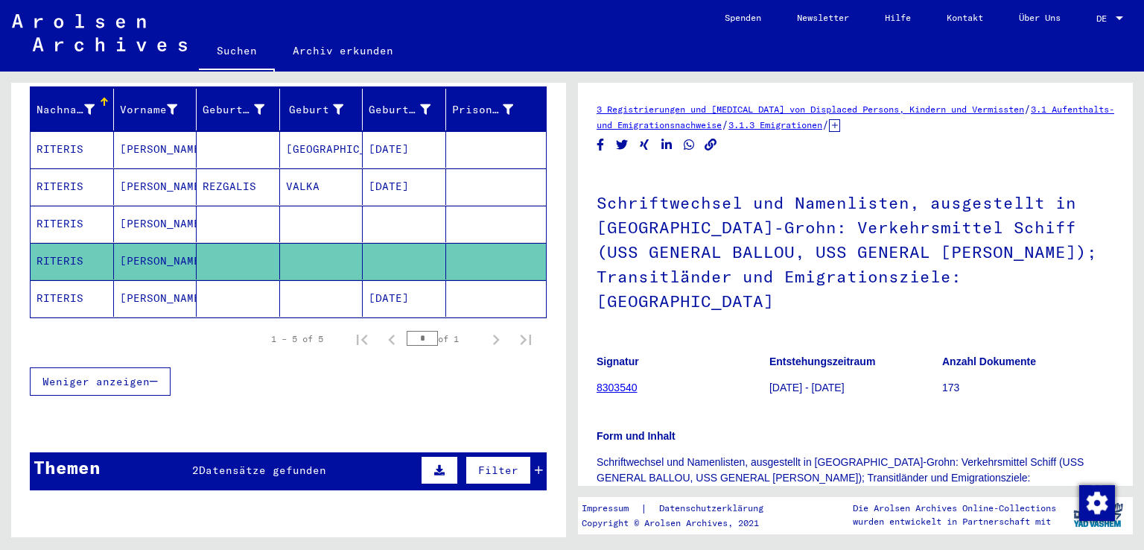
click at [78, 171] on mat-cell "RITERIS" at bounding box center [72, 186] width 83 height 36
